Goal: Task Accomplishment & Management: Complete application form

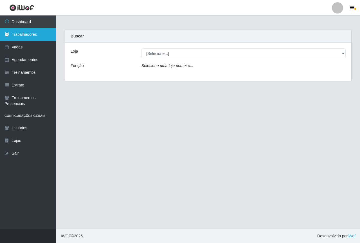
click at [37, 33] on link "Trabalhadores" at bounding box center [28, 34] width 56 height 13
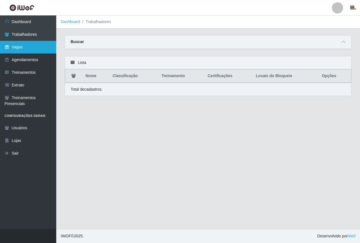
click at [30, 51] on link "Vagas" at bounding box center [28, 47] width 56 height 13
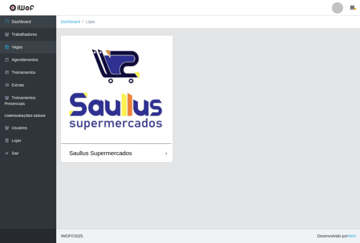
click at [116, 79] on img at bounding box center [117, 89] width 112 height 108
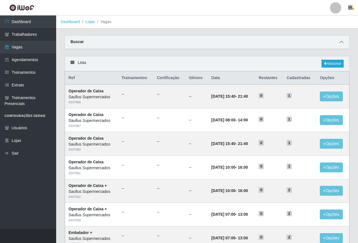
click at [342, 43] on icon at bounding box center [342, 42] width 4 height 4
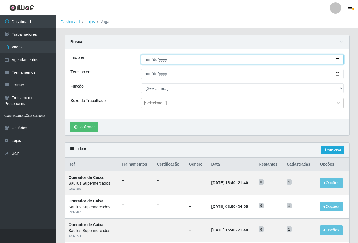
click at [148, 58] on input "Início em" at bounding box center [242, 60] width 203 height 10
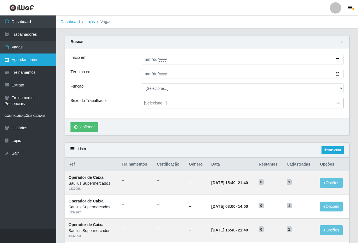
click at [22, 63] on link "Agendamentos" at bounding box center [28, 59] width 56 height 13
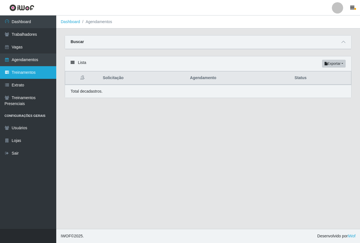
click at [35, 75] on link "Treinamentos" at bounding box center [28, 72] width 56 height 13
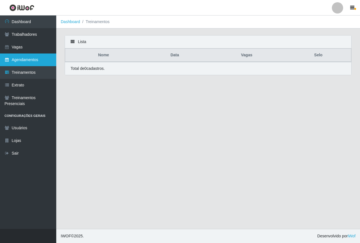
click at [19, 57] on link "Agendamentos" at bounding box center [28, 59] width 56 height 13
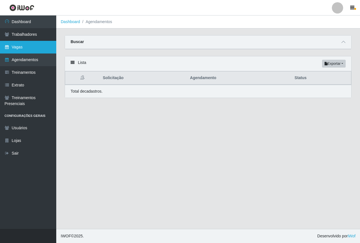
click at [13, 49] on link "Vagas" at bounding box center [28, 47] width 56 height 13
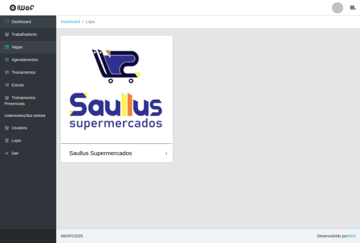
click at [118, 81] on img at bounding box center [117, 89] width 112 height 108
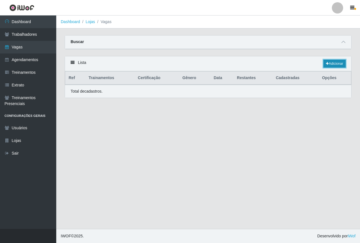
click at [328, 64] on link "Adicionar" at bounding box center [334, 64] width 22 height 8
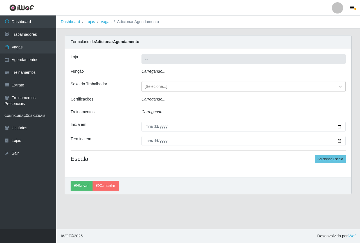
type input "Saullus Supermercados"
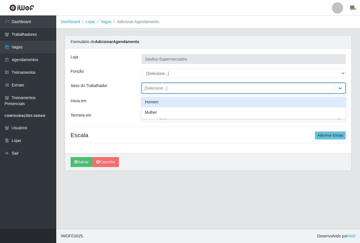
click at [158, 86] on div "[Selecione...]" at bounding box center [155, 88] width 23 height 6
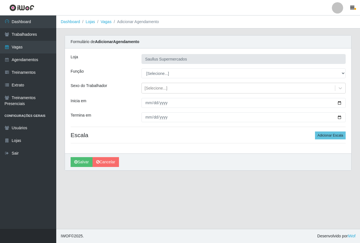
drag, startPoint x: 131, startPoint y: 90, endPoint x: 151, endPoint y: 74, distance: 25.2
click at [130, 89] on div "Sexo do Trabalhador" at bounding box center [101, 88] width 71 height 11
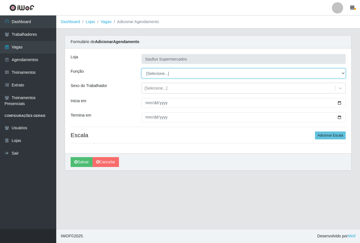
click at [151, 73] on select "[Selecione...] ASG ASG + ASG ++ Balconista de Açougue Balconista de Açougue + B…" at bounding box center [243, 73] width 204 height 10
select select "115"
click at [141, 68] on select "[Selecione...] ASG ASG + ASG ++ Balconista de Açougue Balconista de Açougue + B…" at bounding box center [243, 73] width 204 height 10
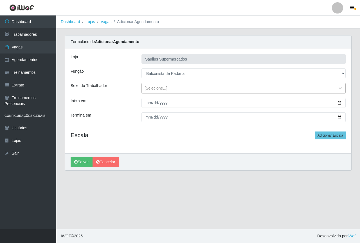
click at [143, 91] on div "[Selecione...]" at bounding box center [238, 87] width 193 height 9
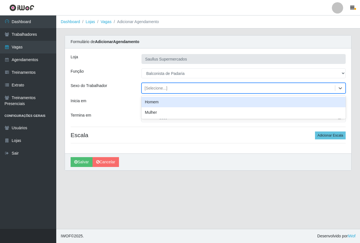
drag, startPoint x: 126, startPoint y: 93, endPoint x: 137, endPoint y: 95, distance: 11.7
click at [126, 93] on div "Loja Saullus Supermercados Função [Selecione...] ASG ASG + ASG ++ Balconista de…" at bounding box center [208, 100] width 286 height 105
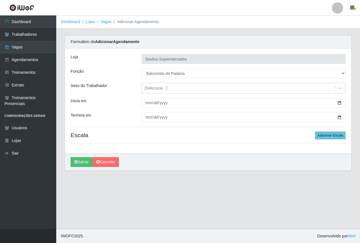
click at [129, 104] on div "Inicia em" at bounding box center [101, 103] width 71 height 10
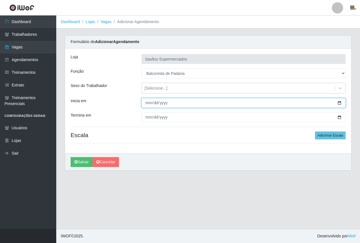
click at [148, 104] on input "Inicia em" at bounding box center [243, 103] width 204 height 10
type input "2025-09-17"
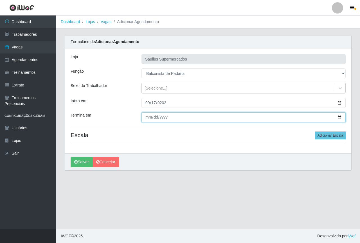
click at [147, 117] on input "Termina em" at bounding box center [243, 117] width 204 height 10
type input "2025-09-17"
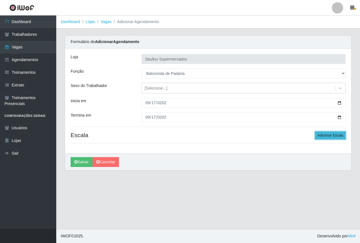
click at [336, 135] on button "Adicionar Escala" at bounding box center [330, 135] width 31 height 8
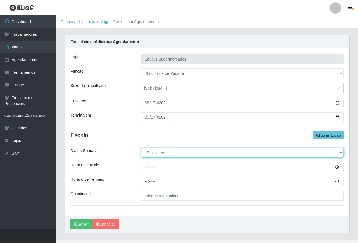
click at [154, 152] on select "[Selecione...] Segunda Terça Quarta Quinta Sexta Sábado Domingo" at bounding box center [242, 153] width 203 height 10
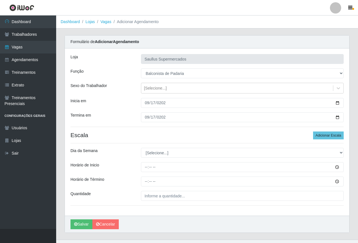
click at [124, 142] on div "Loja Saullus Supermercados Função [Selecione...] ASG ASG + ASG ++ Balconista de…" at bounding box center [207, 131] width 285 height 167
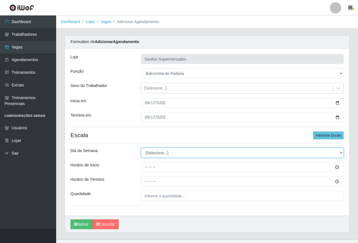
click at [334, 151] on select "[Selecione...] Segunda Terça Quarta Quinta Sexta Sábado Domingo" at bounding box center [242, 153] width 203 height 10
select select "3"
click at [141, 148] on select "[Selecione...] Segunda Terça Quarta Quinta Sexta Sábado Domingo" at bounding box center [242, 153] width 203 height 10
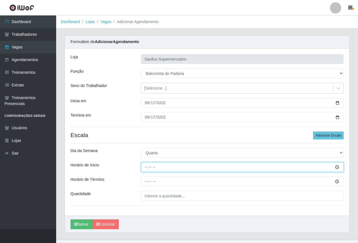
click at [145, 170] on input "Horário de Inicio" at bounding box center [242, 167] width 203 height 10
type input "08:00"
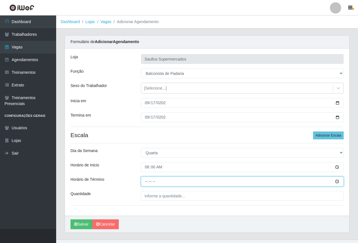
click at [143, 181] on input "Horário de Término" at bounding box center [242, 181] width 203 height 10
type input "14:00"
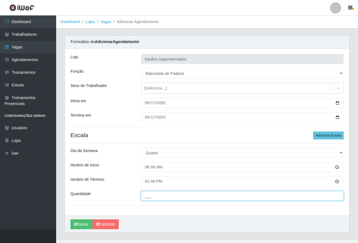
click at [159, 196] on input "___" at bounding box center [242, 196] width 203 height 10
type input "1__"
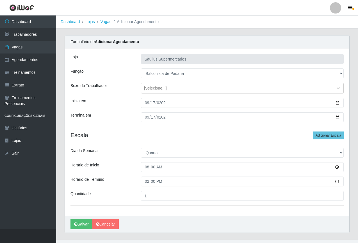
click at [156, 212] on div "Loja Saullus Supermercados Função [Selecione...] ASG ASG + ASG ++ Balconista de…" at bounding box center [207, 131] width 285 height 167
click at [120, 107] on div "Inicia em" at bounding box center [101, 103] width 71 height 10
click at [121, 105] on div "Inicia em" at bounding box center [101, 103] width 71 height 10
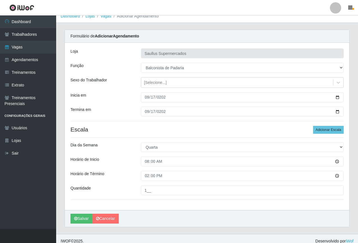
scroll to position [11, 0]
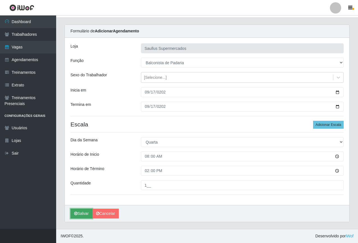
click at [82, 214] on button "Salvar" at bounding box center [82, 213] width 22 height 10
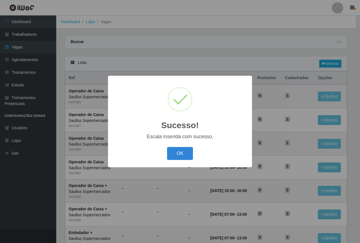
drag, startPoint x: 169, startPoint y: 153, endPoint x: 265, endPoint y: 132, distance: 98.8
click at [169, 153] on button "OK" at bounding box center [180, 153] width 26 height 13
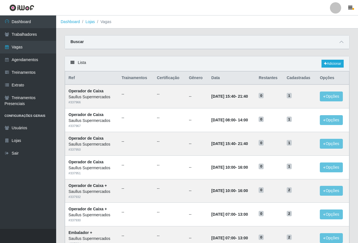
click at [334, 60] on div "Lista Adicionar" at bounding box center [207, 63] width 285 height 15
click at [334, 62] on link "Adicionar" at bounding box center [333, 64] width 22 height 8
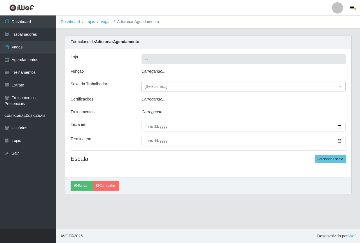
type input "Saullus Supermercados"
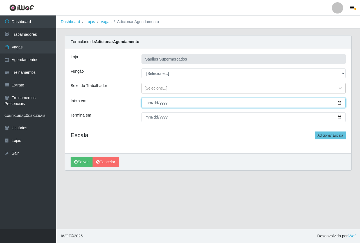
click at [147, 106] on input "Inicia em" at bounding box center [243, 103] width 204 height 10
type input "2025-09-18"
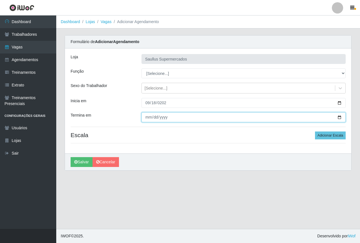
click at [144, 120] on input "Termina em" at bounding box center [243, 117] width 204 height 10
type input "2025-09-18"
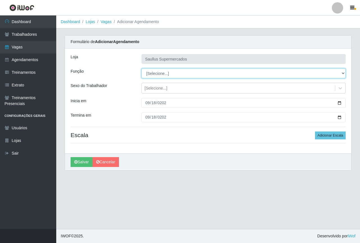
click at [171, 72] on select "[Selecione...] ASG ASG + ASG ++ Balconista de Açougue Balconista de Açougue + B…" at bounding box center [243, 73] width 204 height 10
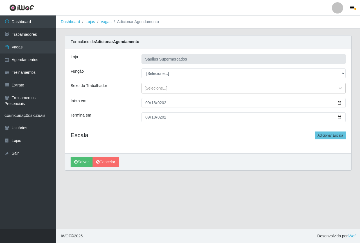
click at [112, 126] on div "Loja Saullus Supermercados Função [Selecione...] ASG ASG + ASG ++ Balconista de…" at bounding box center [208, 100] width 286 height 105
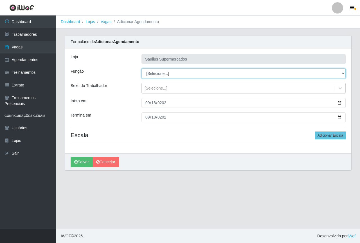
click at [154, 75] on select "[Selecione...] ASG ASG + ASG ++ Balconista de Açougue Balconista de Açougue + B…" at bounding box center [243, 73] width 204 height 10
select select "115"
click at [141, 68] on select "[Selecione...] ASG ASG + ASG ++ Balconista de Açougue Balconista de Açougue + B…" at bounding box center [243, 73] width 204 height 10
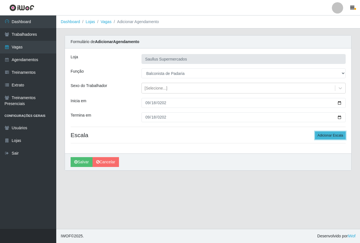
click at [325, 136] on button "Adicionar Escala" at bounding box center [330, 135] width 31 height 8
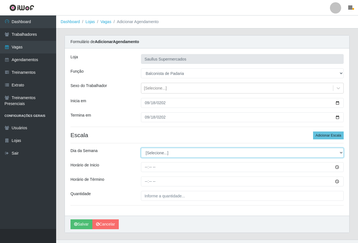
click at [147, 149] on select "[Selecione...] Segunda Terça Quarta Quinta Sexta Sábado Domingo" at bounding box center [242, 153] width 203 height 10
select select "4"
click at [141, 148] on select "[Selecione...] Segunda Terça Quarta Quinta Sexta Sábado Domingo" at bounding box center [242, 153] width 203 height 10
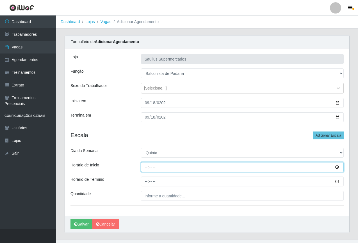
click at [147, 168] on input "Horário de Inicio" at bounding box center [242, 167] width 203 height 10
type input "08:00"
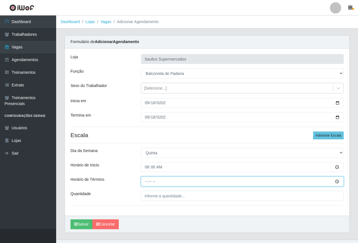
click at [146, 180] on input "Horário de Término" at bounding box center [242, 181] width 203 height 10
type input "14:00"
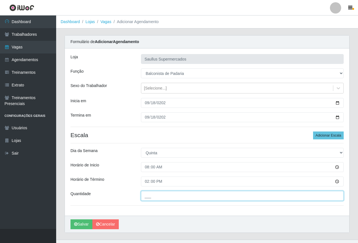
click at [152, 194] on input "___" at bounding box center [242, 196] width 203 height 10
click at [204, 199] on input "___" at bounding box center [242, 196] width 203 height 10
type input "1__"
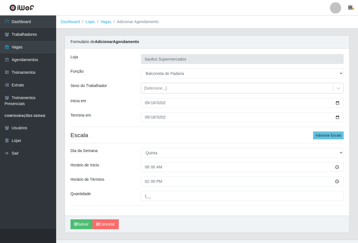
click at [194, 212] on div "Loja Saullus Supermercados Função [Selecione...] ASG ASG + ASG ++ Balconista de…" at bounding box center [207, 131] width 285 height 167
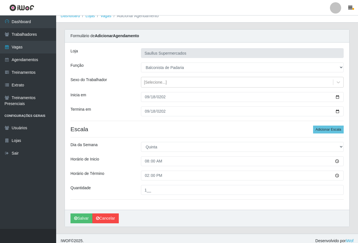
scroll to position [11, 0]
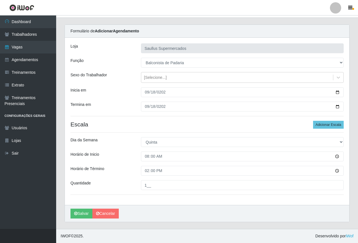
click at [80, 206] on div "Salvar Cancelar" at bounding box center [207, 213] width 285 height 17
click at [78, 215] on button "Salvar" at bounding box center [82, 213] width 22 height 10
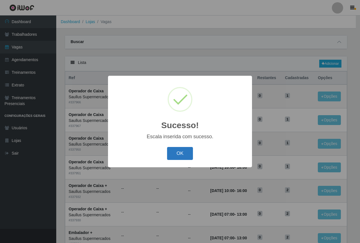
click at [186, 155] on button "OK" at bounding box center [180, 153] width 26 height 13
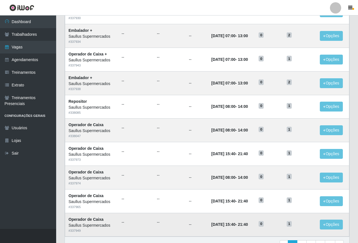
scroll to position [234, 0]
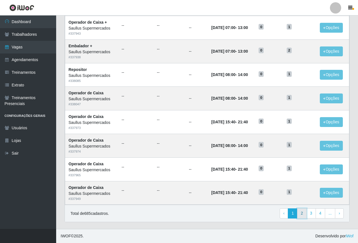
click at [304, 209] on link "2" at bounding box center [302, 213] width 10 height 10
